Goal: Find specific page/section: Find specific page/section

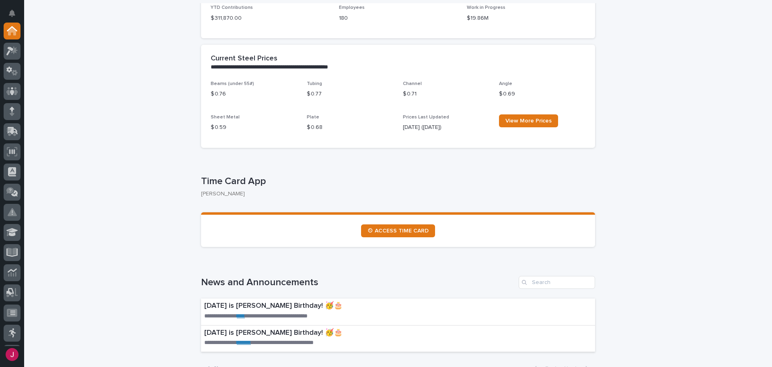
scroll to position [362, 0]
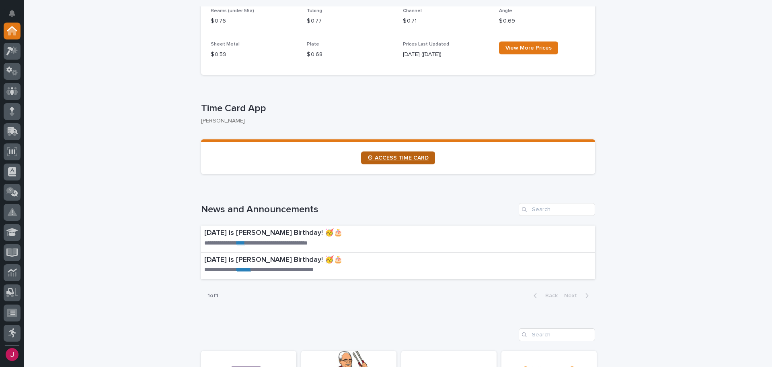
click at [407, 161] on link "⏲ ACCESS TIME CARD" at bounding box center [398, 157] width 74 height 13
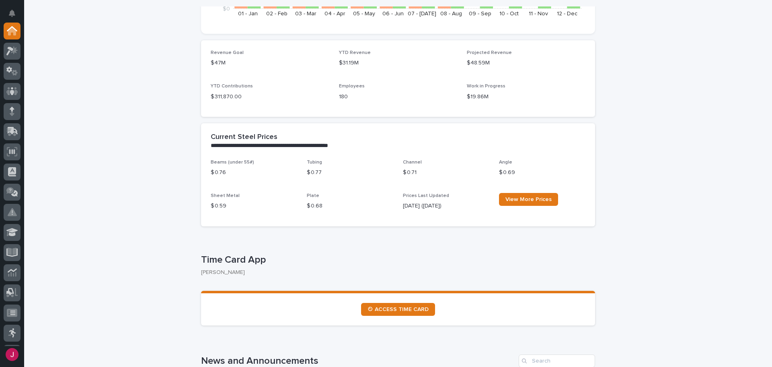
scroll to position [322, 0]
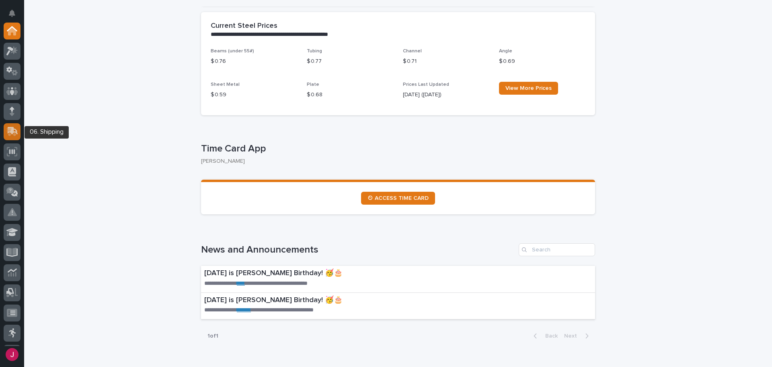
click at [11, 133] on icon at bounding box center [13, 131] width 10 height 8
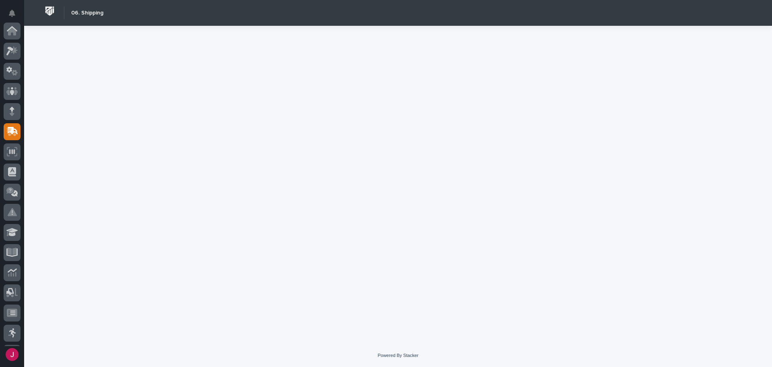
scroll to position [101, 0]
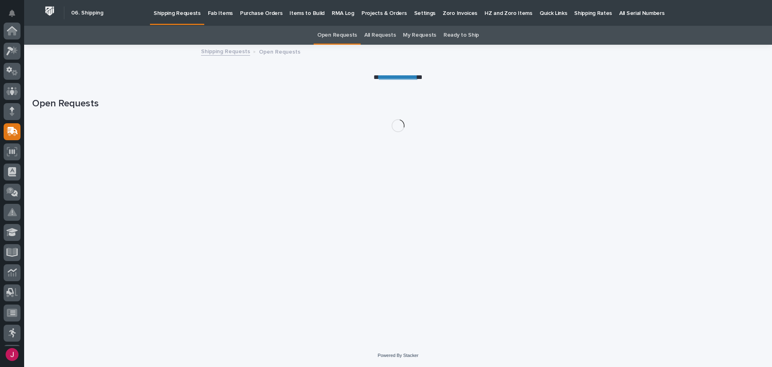
scroll to position [101, 0]
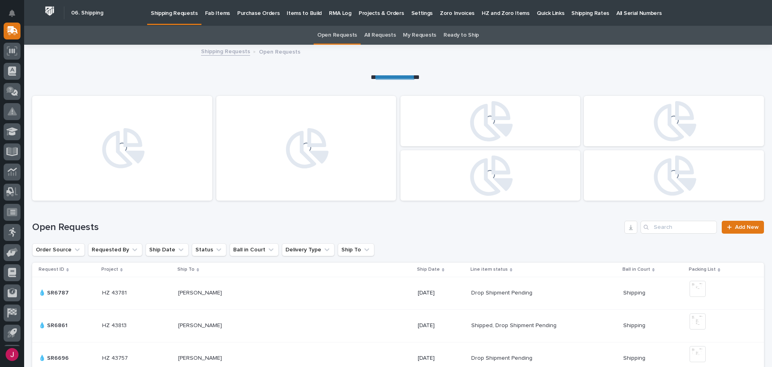
click at [212, 12] on p "Fab Items" at bounding box center [217, 8] width 25 height 17
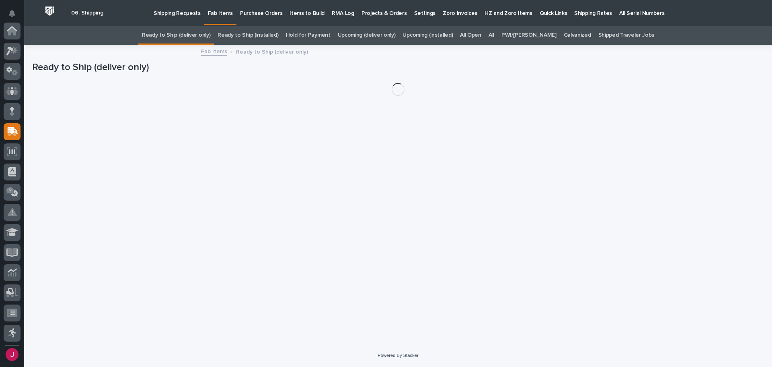
scroll to position [101, 0]
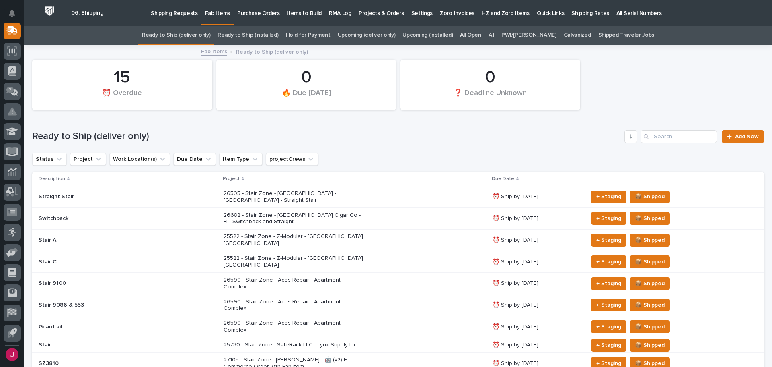
click at [494, 33] on link "All" at bounding box center [492, 35] width 6 height 19
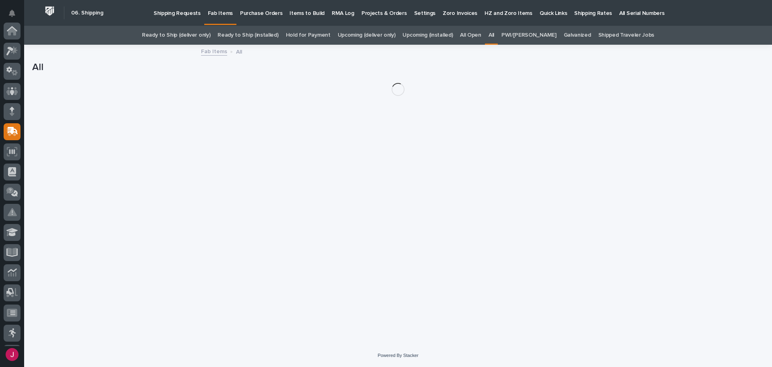
scroll to position [101, 0]
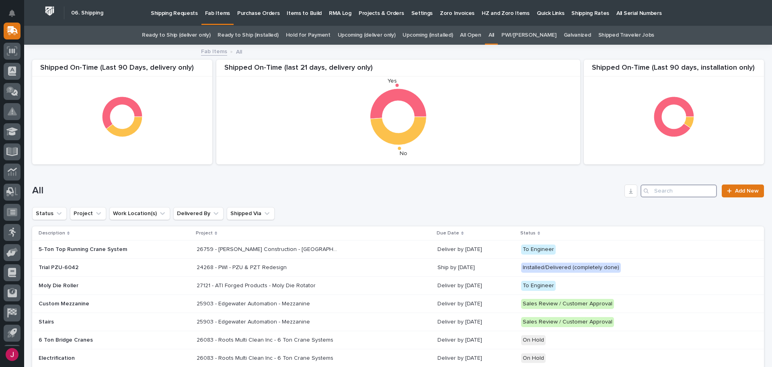
click at [655, 192] on input "Search" at bounding box center [679, 190] width 76 height 13
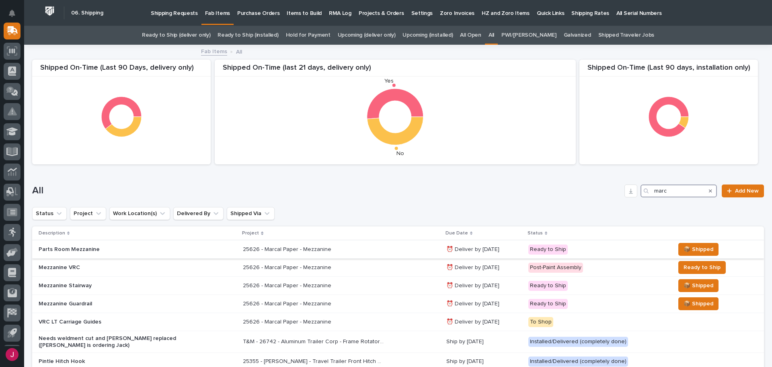
type input "marc"
click at [274, 247] on p "25626 - Marcal Paper - Mezzanine" at bounding box center [288, 248] width 90 height 8
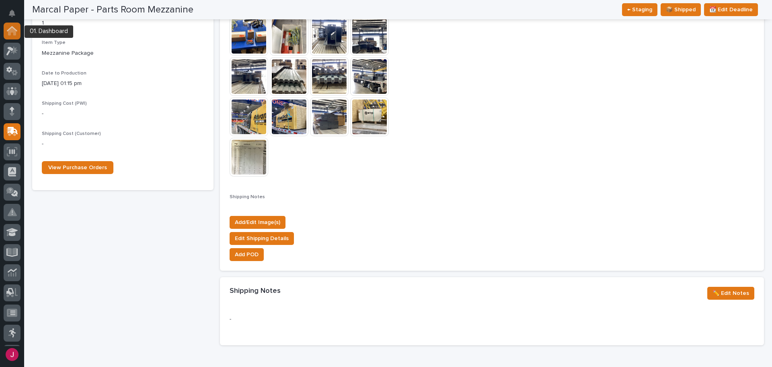
click at [14, 31] on icon at bounding box center [12, 31] width 8 height 8
